Goal: Task Accomplishment & Management: Use online tool/utility

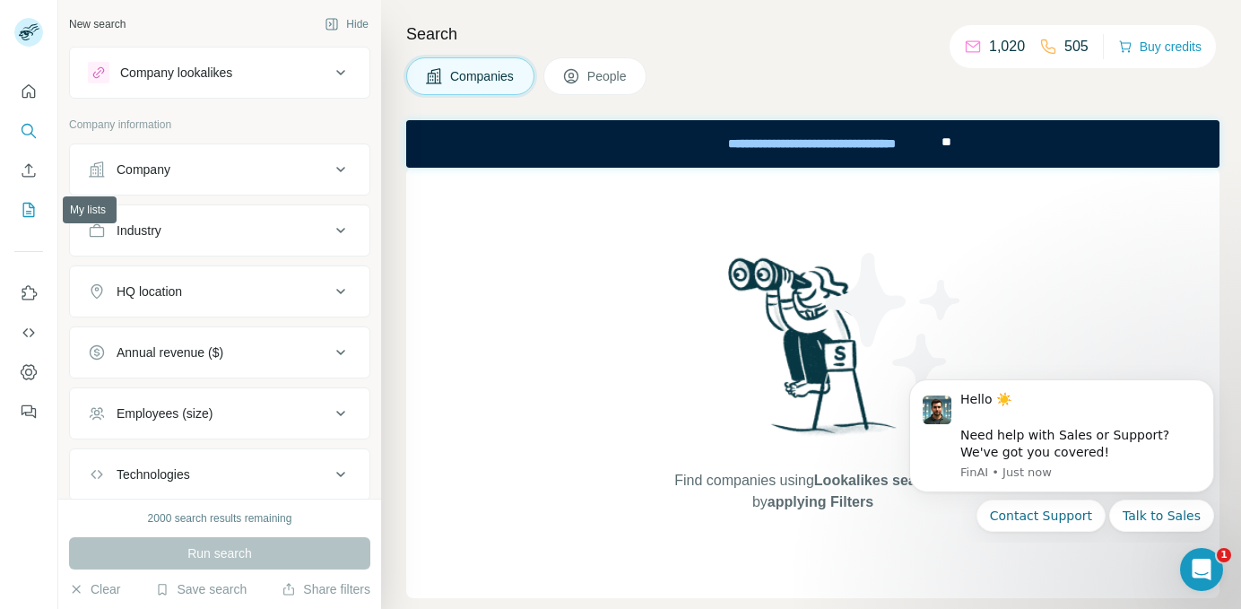
click at [30, 204] on icon "My lists" at bounding box center [29, 210] width 12 height 14
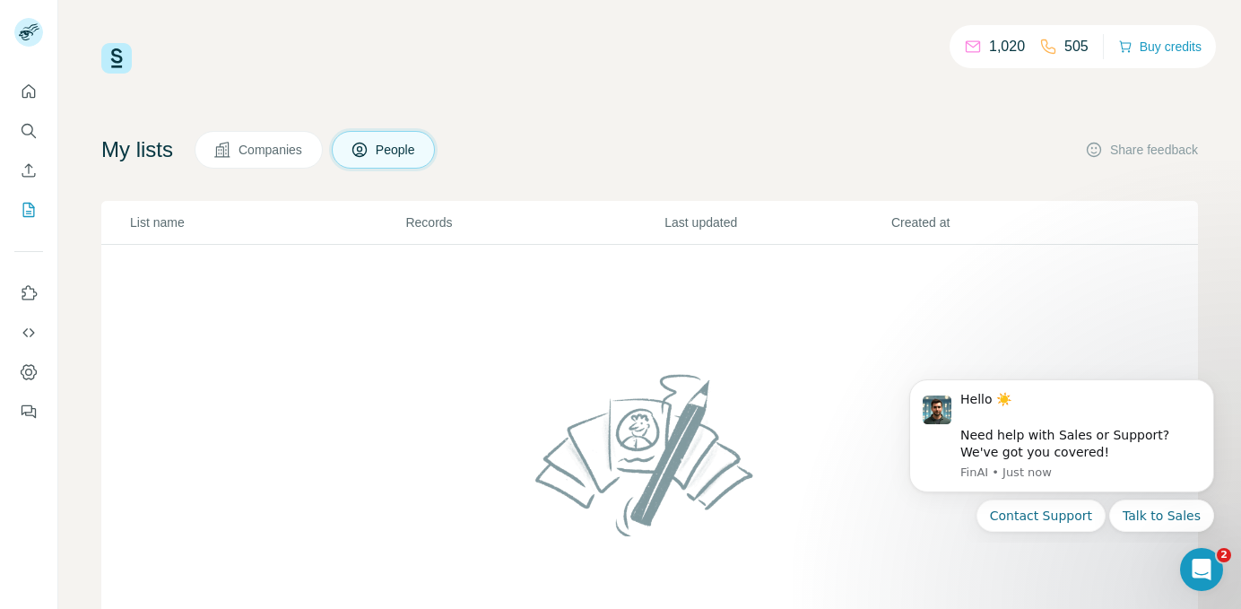
click at [274, 161] on button "Companies" at bounding box center [259, 150] width 128 height 38
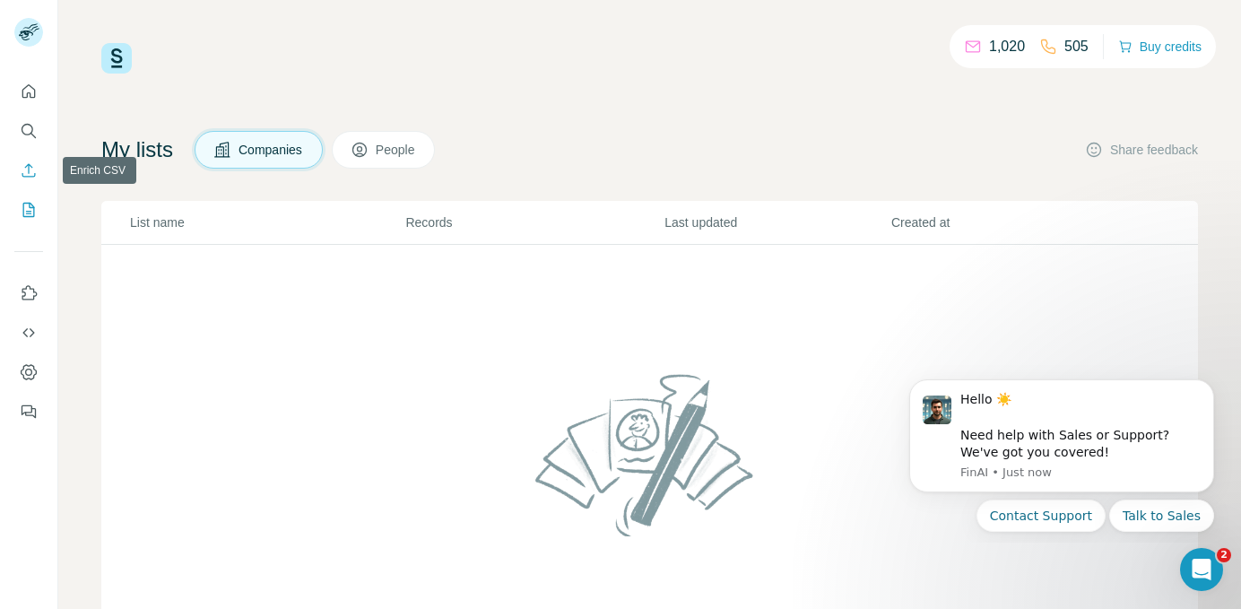
click at [30, 166] on icon "Enrich CSV" at bounding box center [29, 170] width 18 height 18
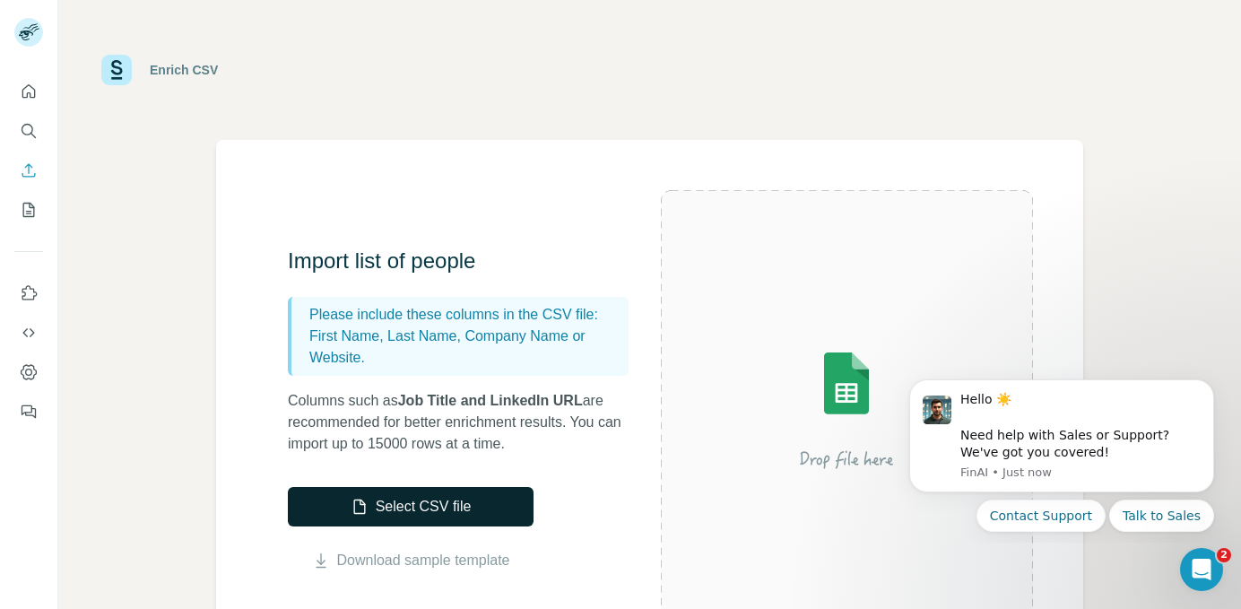
click at [401, 502] on button "Select CSV file" at bounding box center [411, 506] width 246 height 39
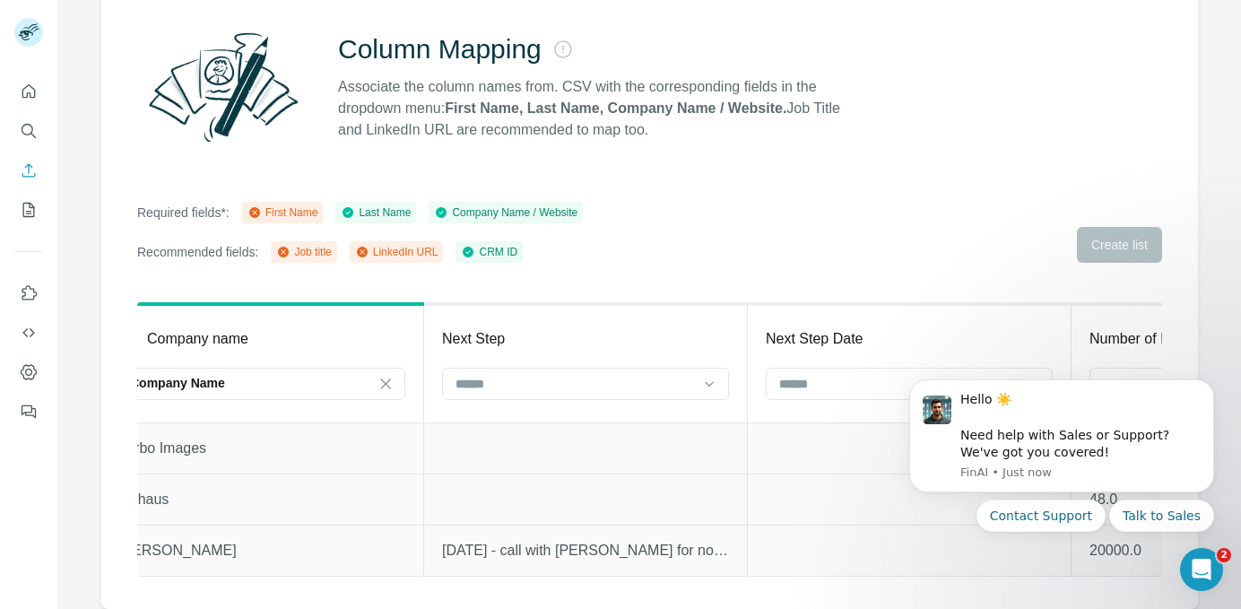
scroll to position [0, 395]
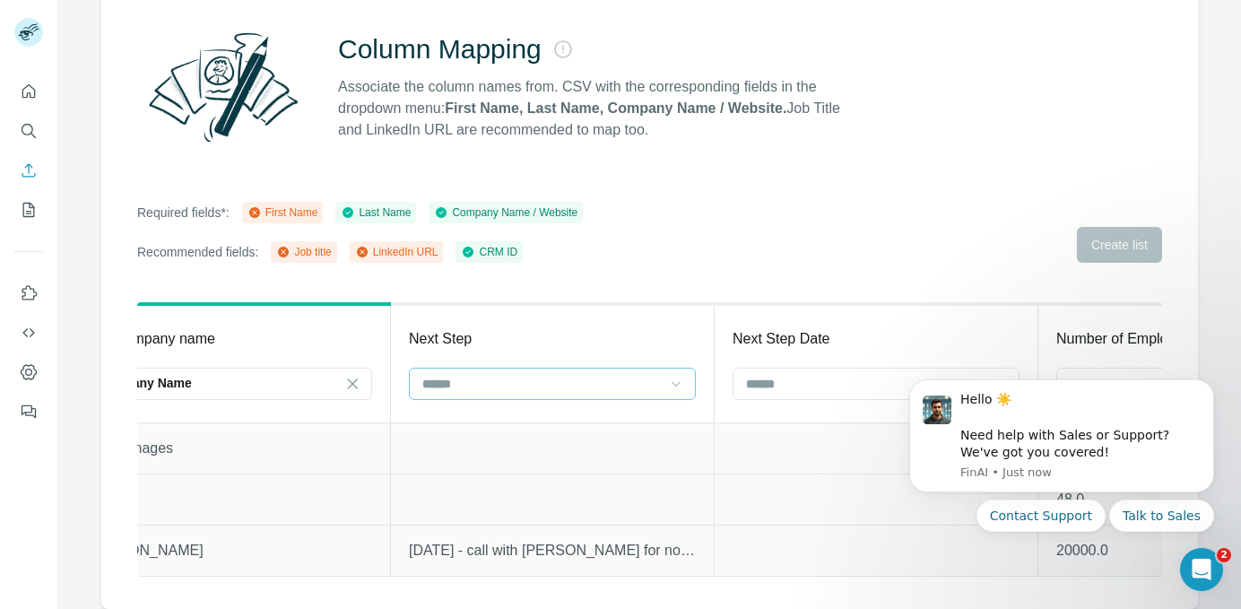
click at [681, 384] on icon at bounding box center [676, 384] width 18 height 18
click at [664, 280] on div "Column Mapping Associate the column names from. CSV with the corresponding fiel…" at bounding box center [649, 294] width 1097 height 630
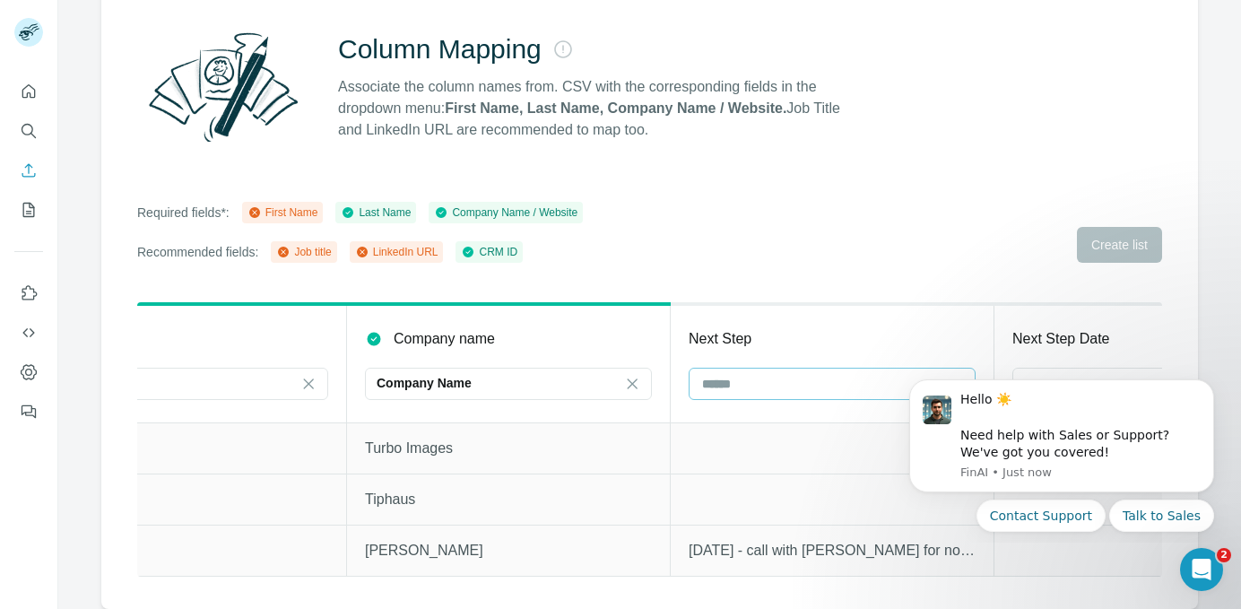
scroll to position [0, 0]
